Goal: Communication & Community: Ask a question

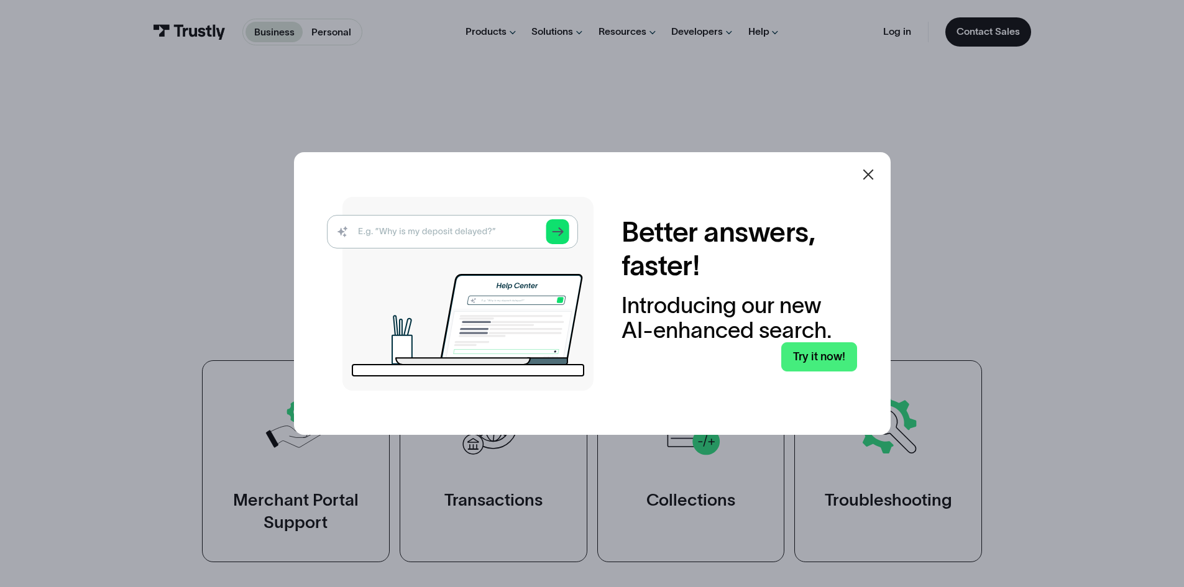
click at [482, 235] on img at bounding box center [460, 294] width 267 height 194
click at [463, 226] on img at bounding box center [460, 294] width 267 height 194
click at [801, 357] on link "Try it now!" at bounding box center [819, 356] width 76 height 29
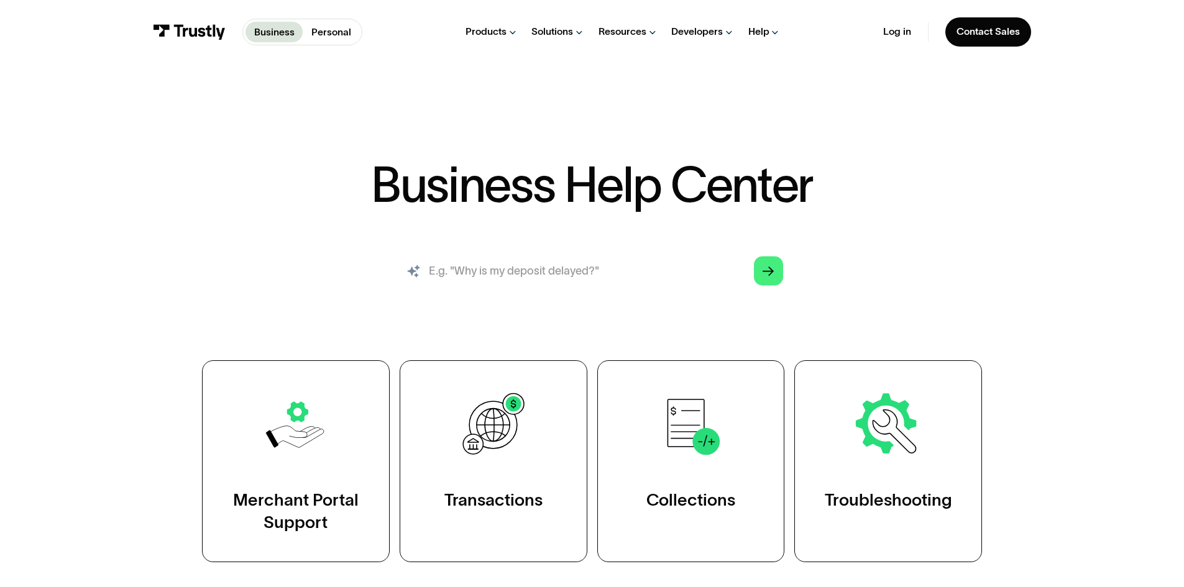
click at [605, 267] on input "search" at bounding box center [592, 271] width 404 height 45
type input "im trying to sign up to ebay business but when i try to put my bank details in …"
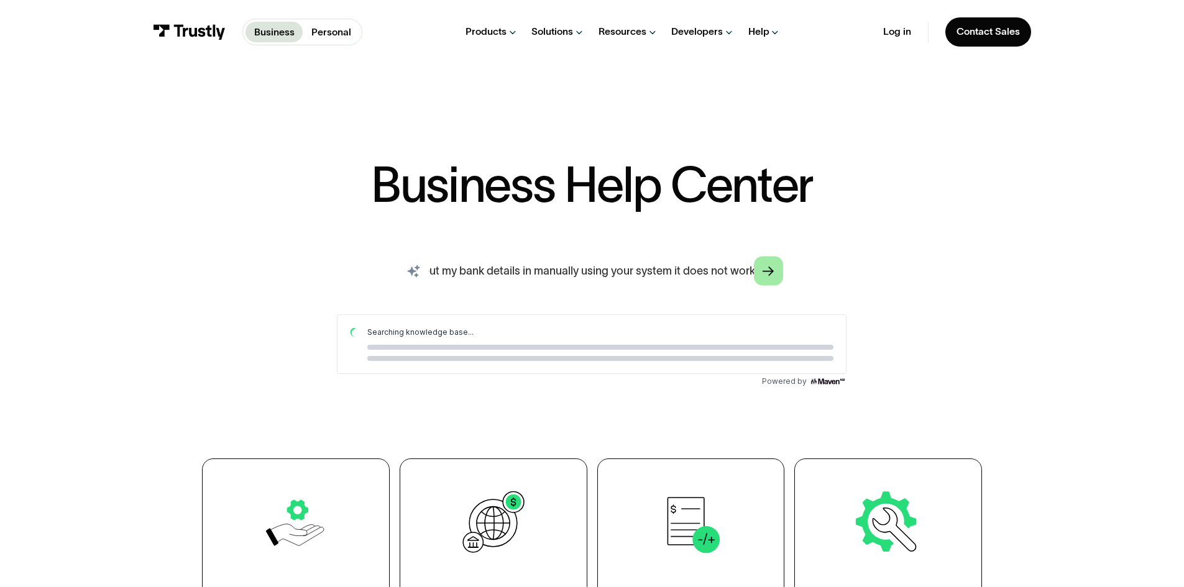
scroll to position [0, 0]
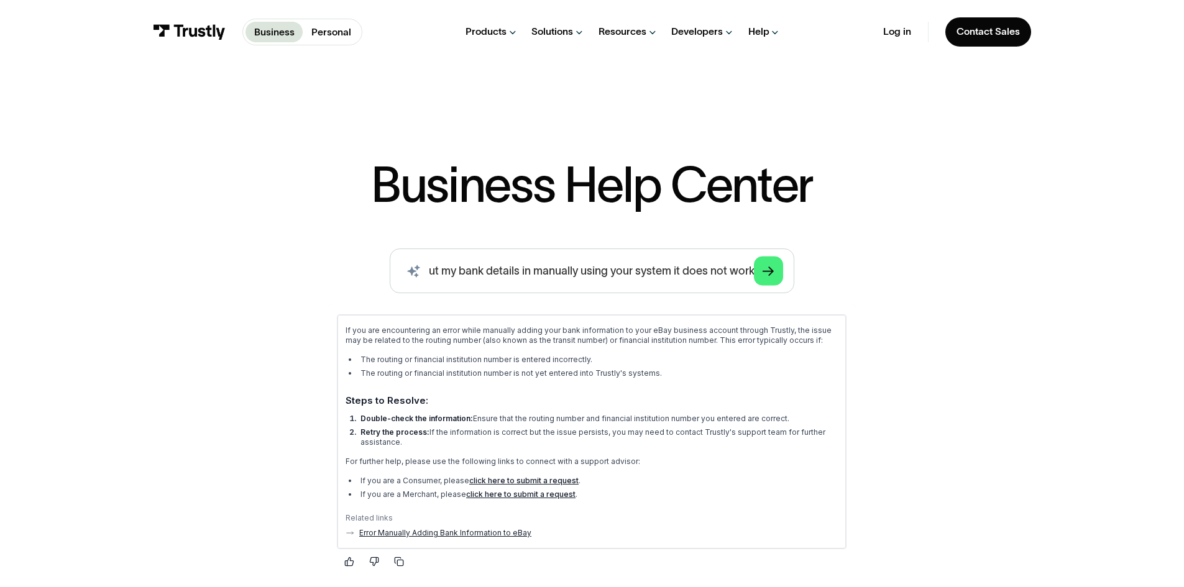
click at [507, 531] on link "Error Manually Adding Bank Information to eBay" at bounding box center [445, 533] width 172 height 10
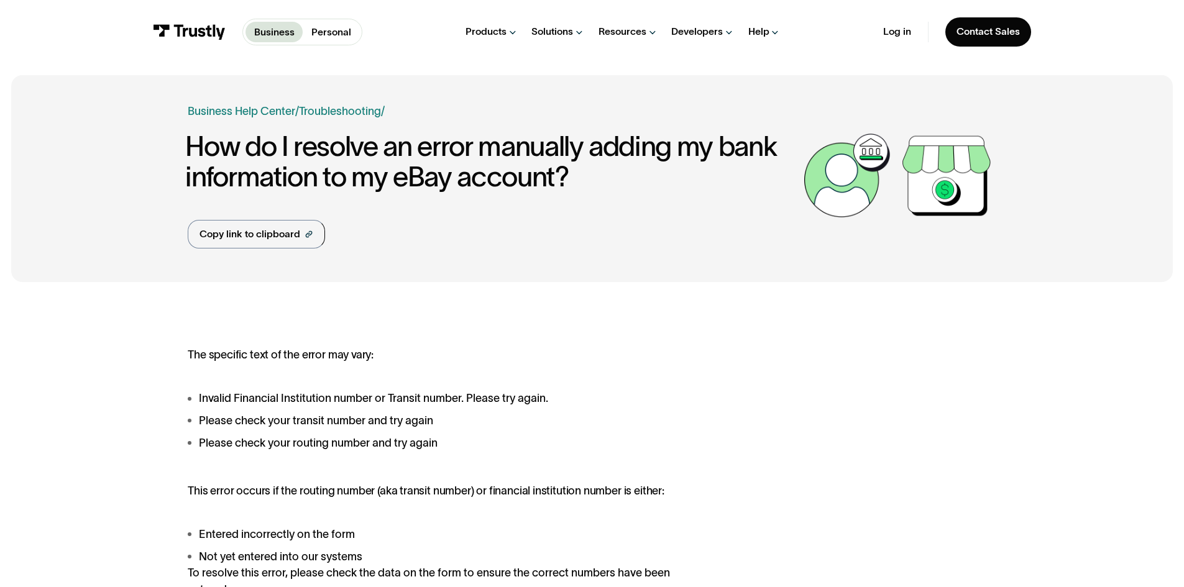
click at [559, 436] on li "Please check your routing number and try again" at bounding box center [448, 443] width 520 height 17
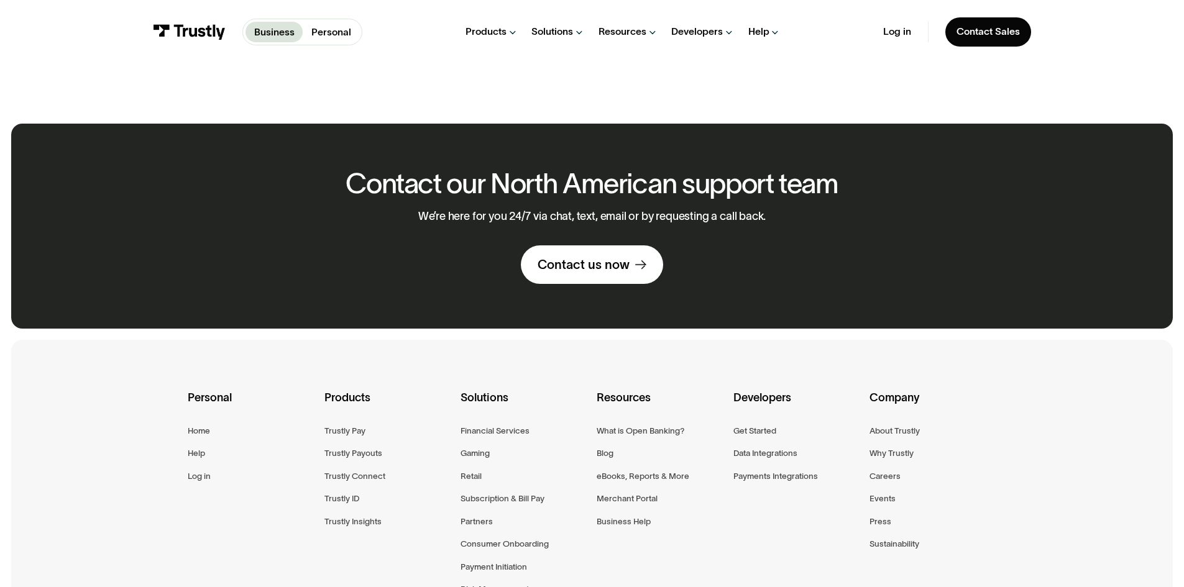
scroll to position [712, 0]
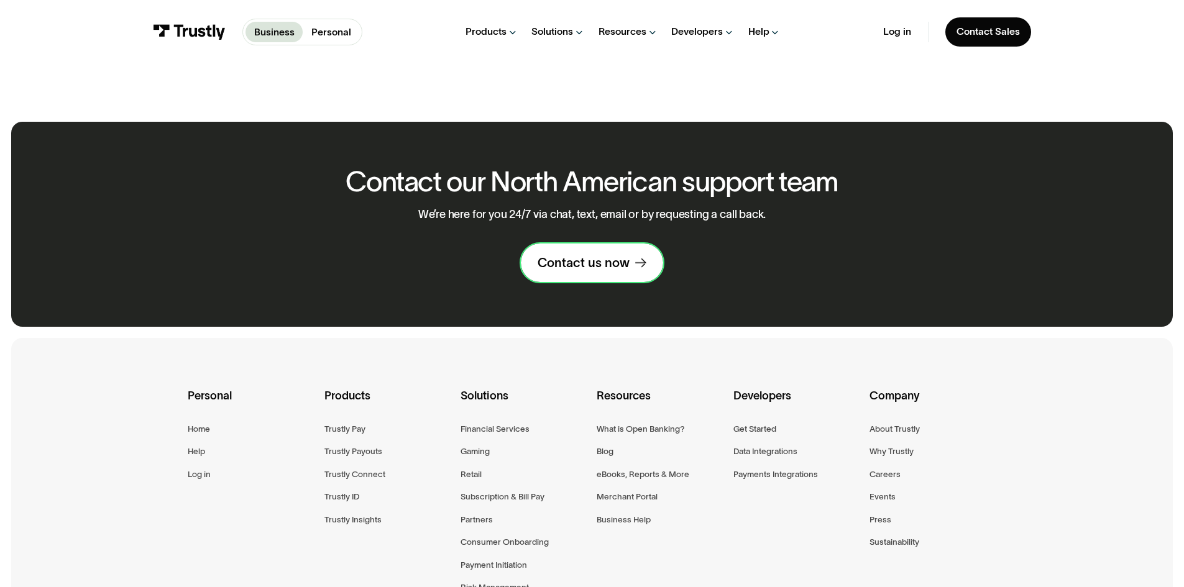
click at [623, 270] on div "Contact us now" at bounding box center [584, 263] width 92 height 16
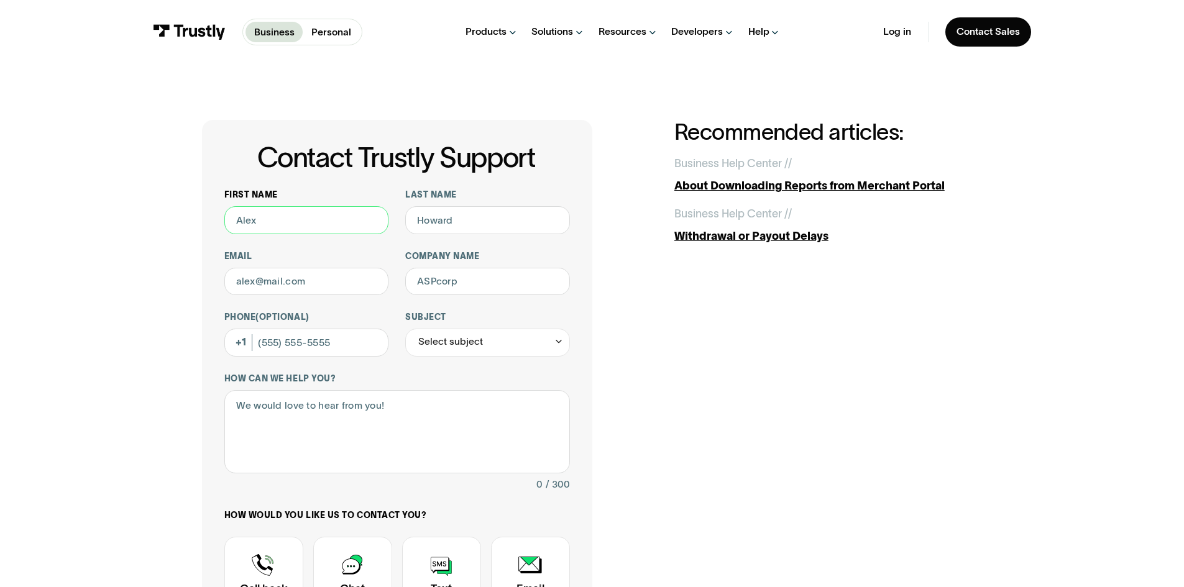
click at [378, 228] on input "First name" at bounding box center [306, 220] width 165 height 28
type input "[PERSON_NAME]"
type input "read"
type input "[EMAIL_ADDRESS][DOMAIN_NAME]"
type input "Top Deck Treasures UK LTD"
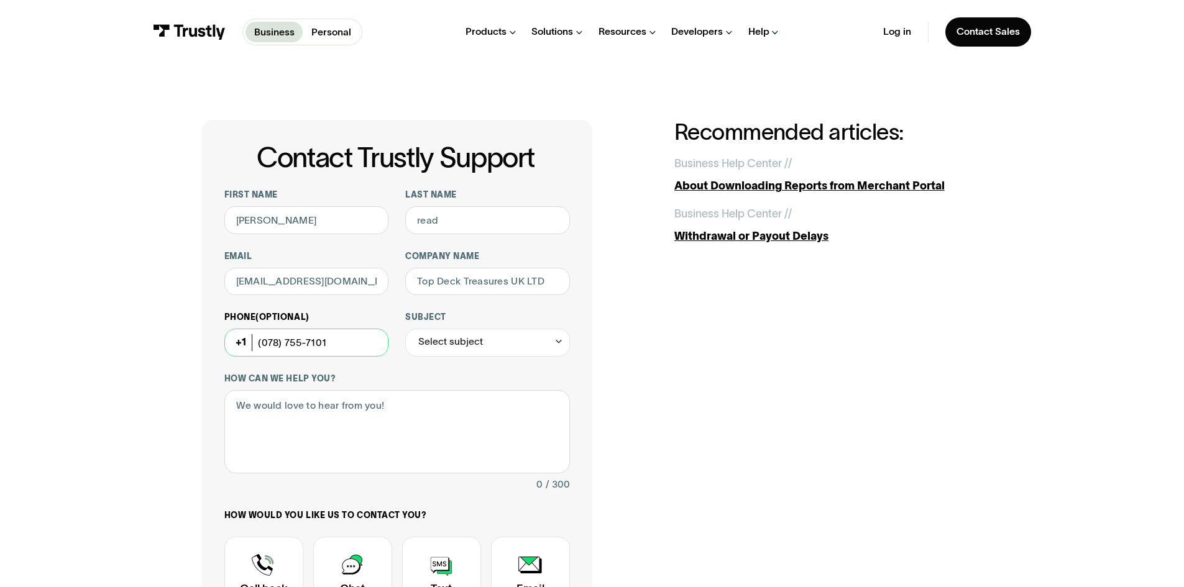
click at [233, 341] on input "(078) 755-7101" at bounding box center [306, 343] width 165 height 28
click at [239, 337] on div "Phone (Optional) [PHONE_NUMBER]" at bounding box center [306, 334] width 165 height 45
click at [289, 336] on input "[PHONE_NUMBER]" at bounding box center [306, 343] width 165 height 28
click at [288, 336] on input "[PHONE_NUMBER]" at bounding box center [306, 343] width 165 height 28
type input "4"
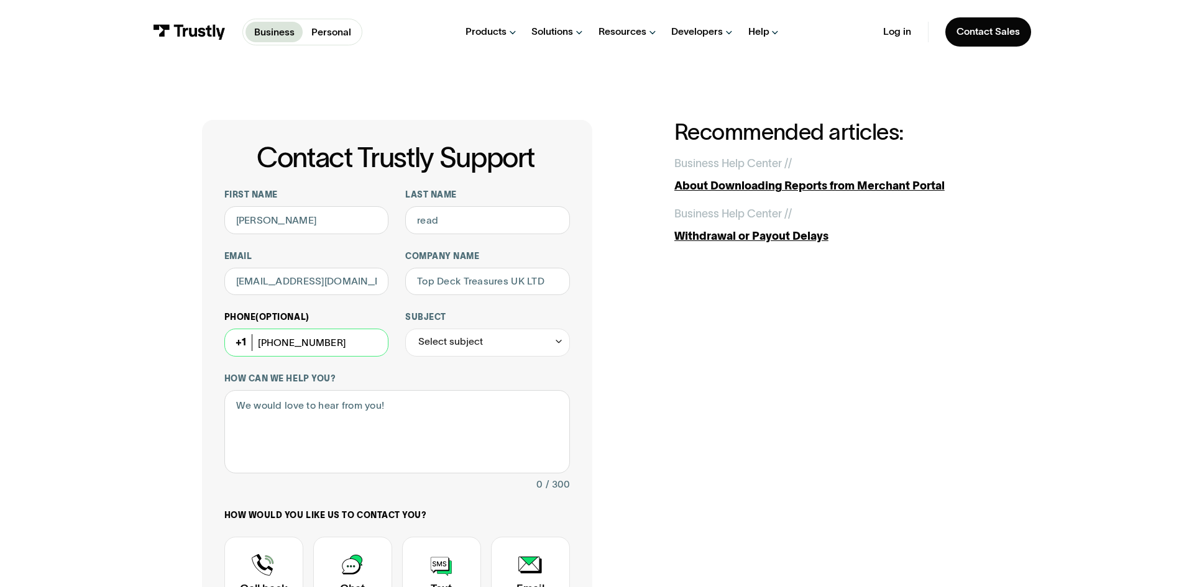
type input "[PHONE_NUMBER]"
click at [236, 348] on div "Phone (Optional) [PHONE_NUMBER]" at bounding box center [306, 334] width 165 height 45
click at [247, 342] on div "Phone (Optional) [PHONE_NUMBER]" at bounding box center [306, 334] width 165 height 45
click at [494, 351] on div "Select subject" at bounding box center [487, 343] width 165 height 28
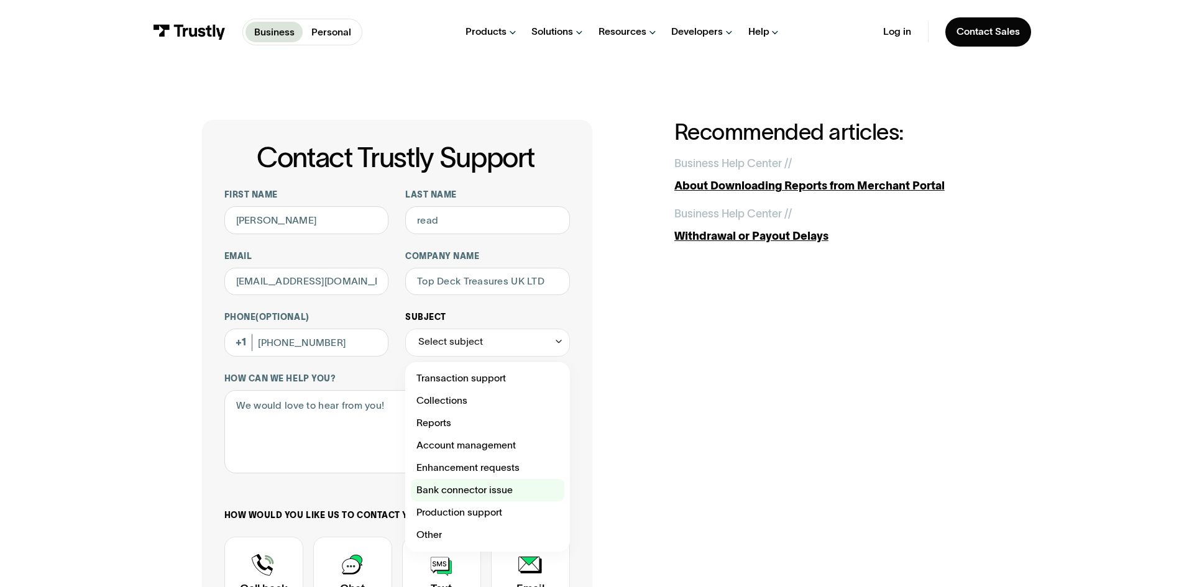
click at [480, 497] on div "Contact Trustly Support" at bounding box center [488, 490] width 154 height 22
type input "**********"
